Goal: Find contact information: Find contact information

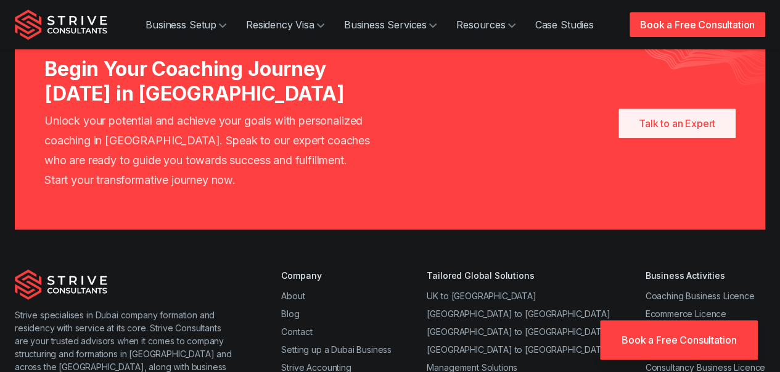
scroll to position [2855, 0]
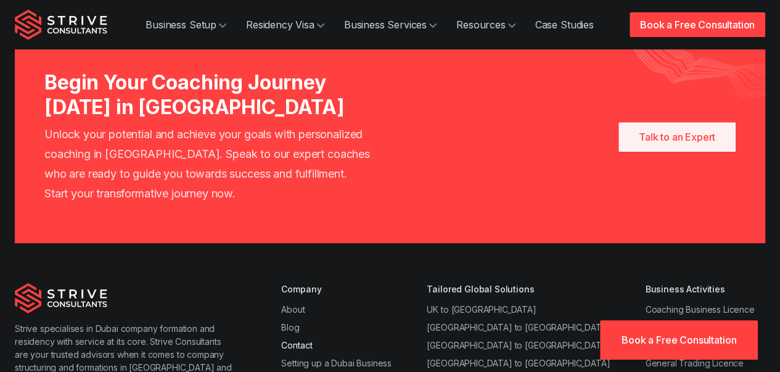
click at [299, 340] on link "Contact" at bounding box center [296, 345] width 31 height 10
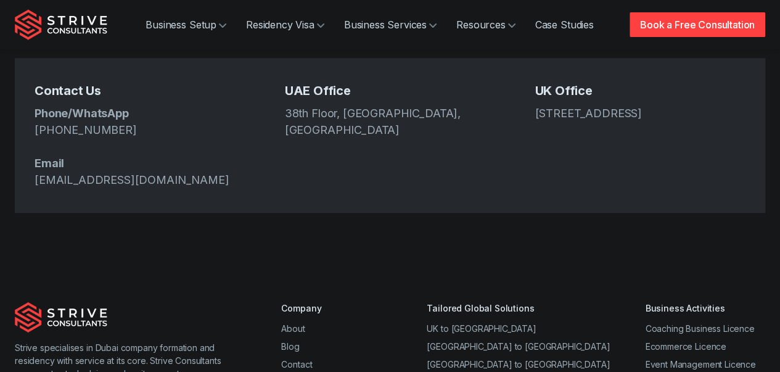
scroll to position [493, 0]
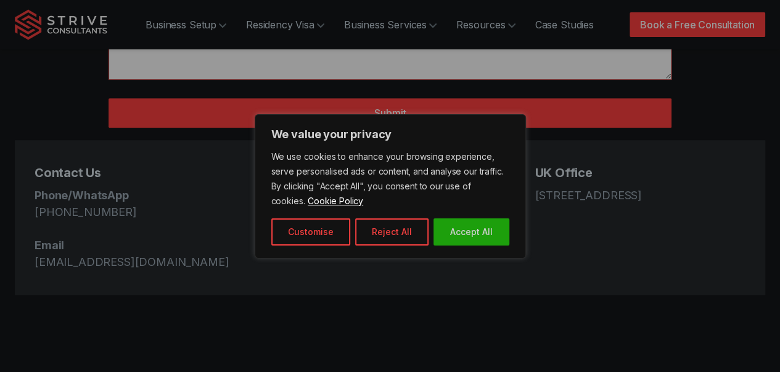
drag, startPoint x: 131, startPoint y: 171, endPoint x: 63, endPoint y: 172, distance: 68.5
click at [60, 172] on body "We value your privacy We use cookies to enhance your browsing experience, serve…" at bounding box center [390, 160] width 780 height 1306
click at [652, 239] on div at bounding box center [390, 186] width 780 height 372
click at [387, 234] on button "Reject All" at bounding box center [391, 231] width 73 height 27
